Goal: Task Accomplishment & Management: Complete application form

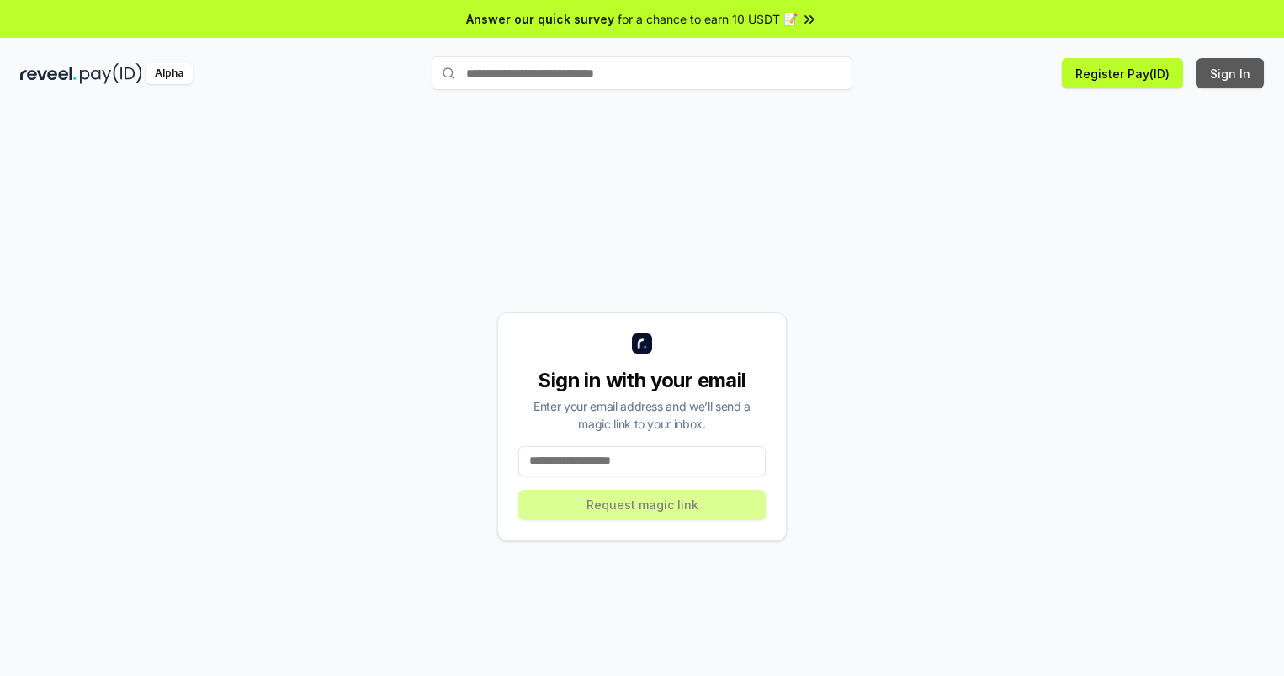
click at [1231, 73] on button "Sign In" at bounding box center [1230, 73] width 67 height 30
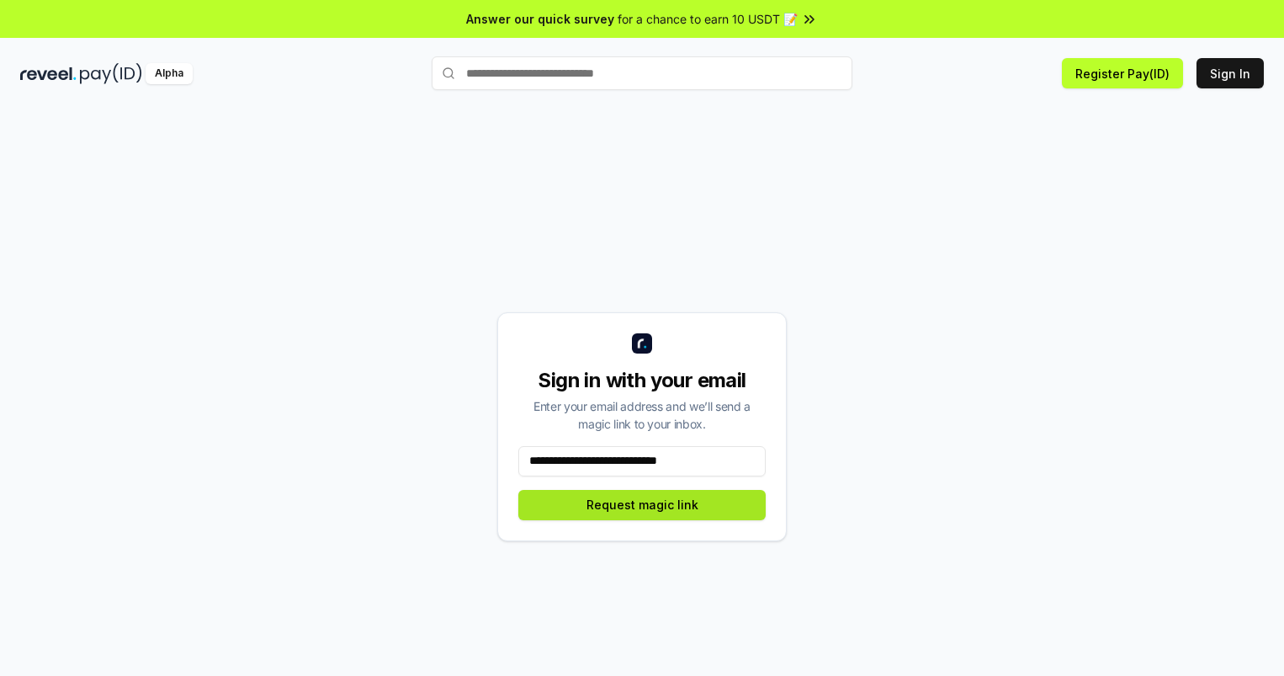
type input "**********"
click at [642, 504] on button "Request magic link" at bounding box center [641, 505] width 247 height 30
